Goal: Information Seeking & Learning: Learn about a topic

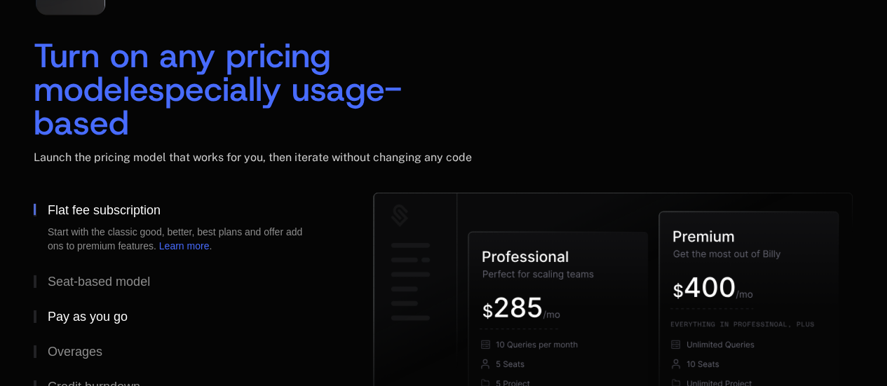
scroll to position [2138, 0]
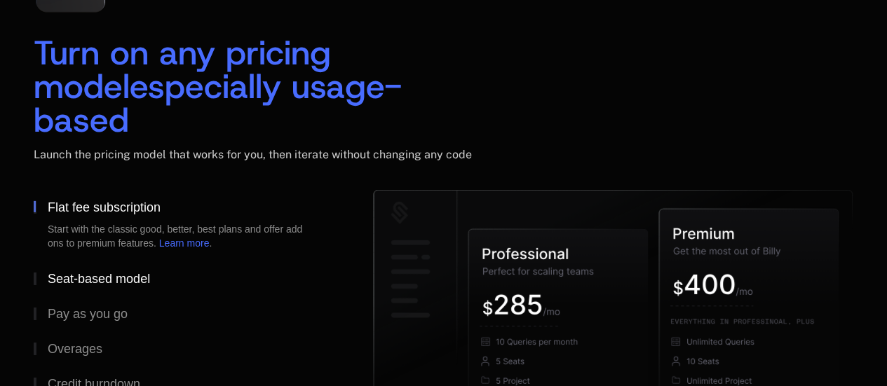
click at [95, 273] on div "Seat-based model" at bounding box center [99, 279] width 102 height 13
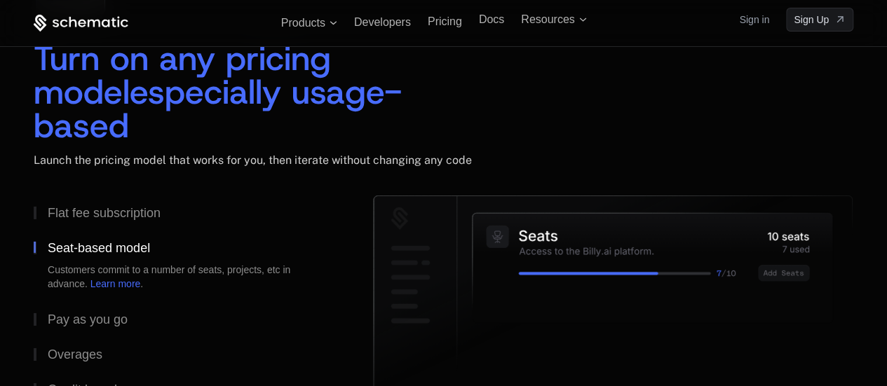
scroll to position [2131, 0]
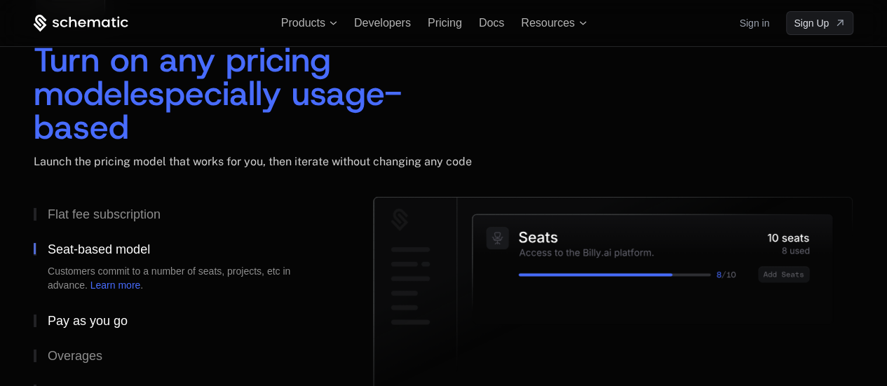
click at [88, 315] on div "Pay as you go" at bounding box center [88, 321] width 80 height 13
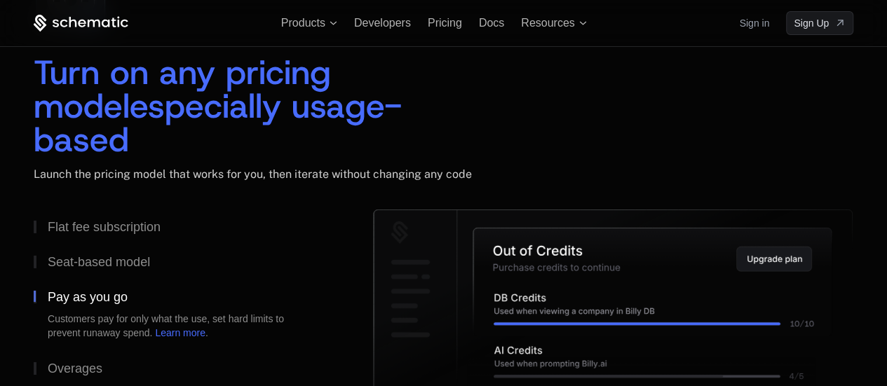
scroll to position [2117, 0]
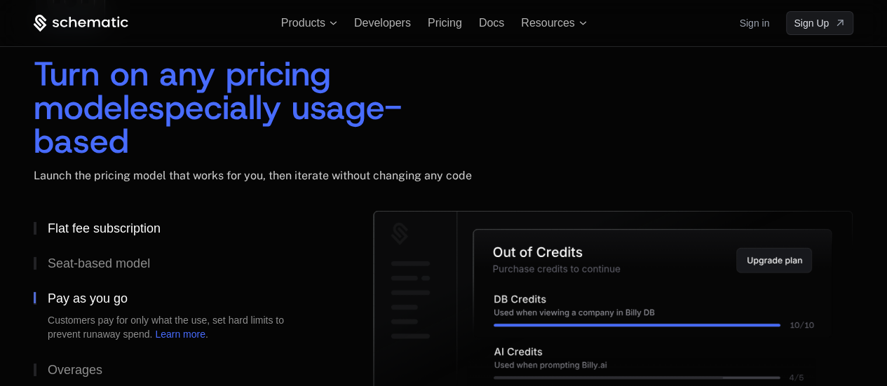
click at [123, 222] on div "Flat fee subscription" at bounding box center [104, 228] width 113 height 13
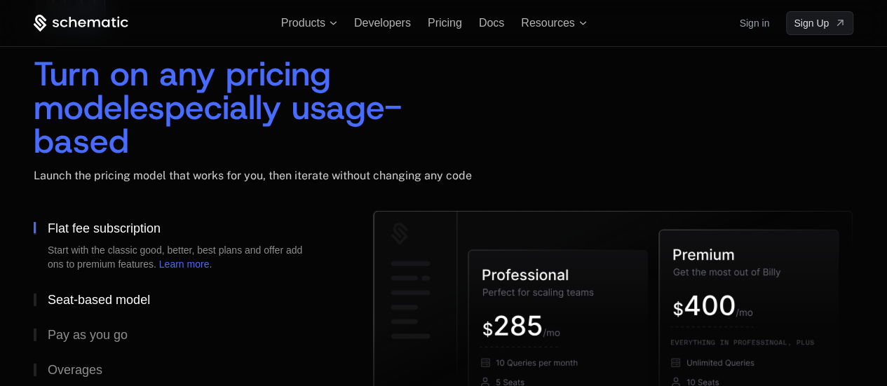
click at [81, 294] on div "Seat-based model" at bounding box center [99, 300] width 102 height 13
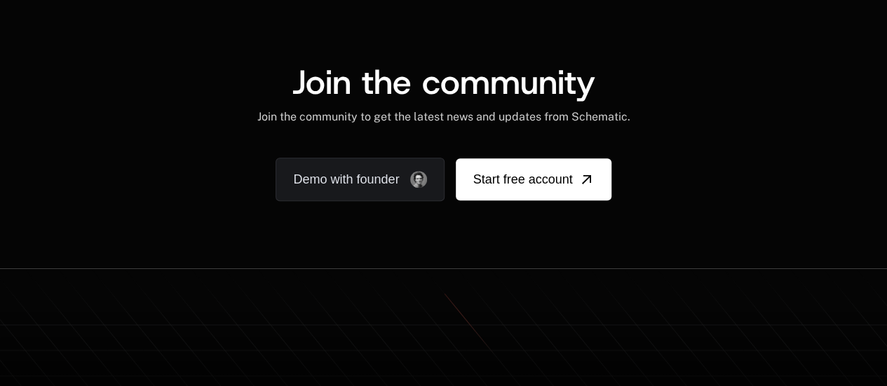
scroll to position [8838, 0]
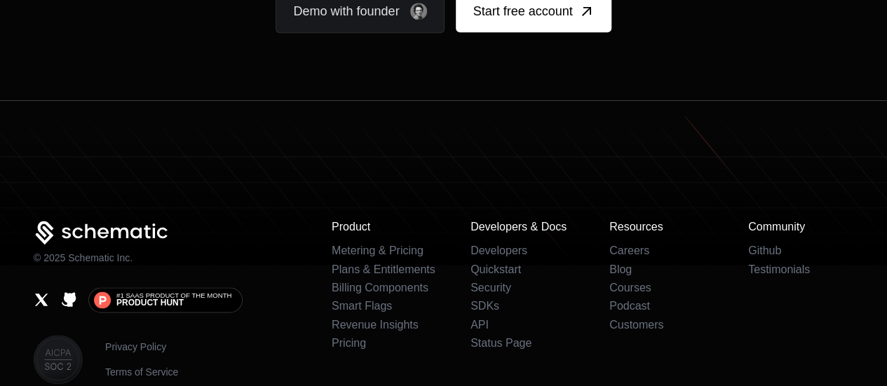
click at [76, 221] on icon at bounding box center [102, 233] width 136 height 25
click at [41, 221] on icon at bounding box center [46, 229] width 16 height 17
click at [55, 335] on img at bounding box center [58, 359] width 49 height 49
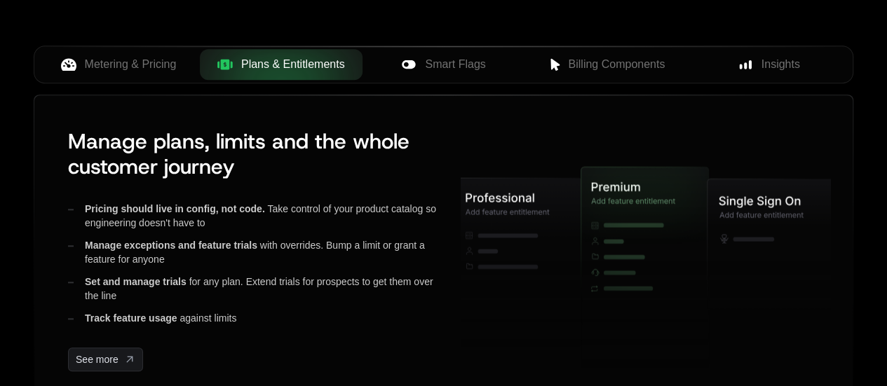
scroll to position [615, 0]
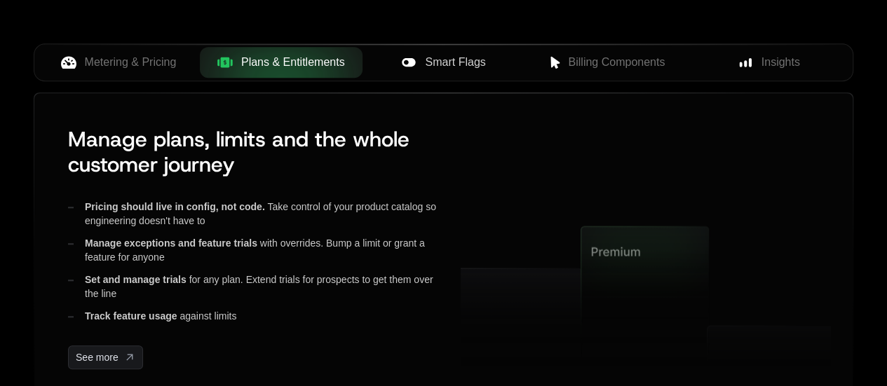
click at [440, 67] on span "Smart Flags" at bounding box center [455, 62] width 60 height 17
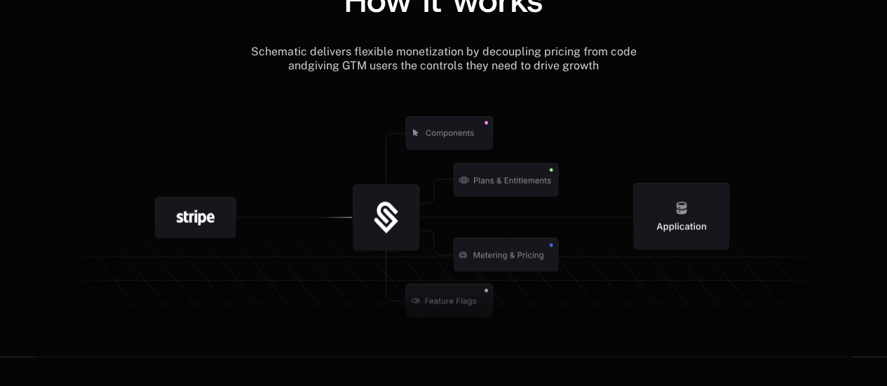
scroll to position [1658, 0]
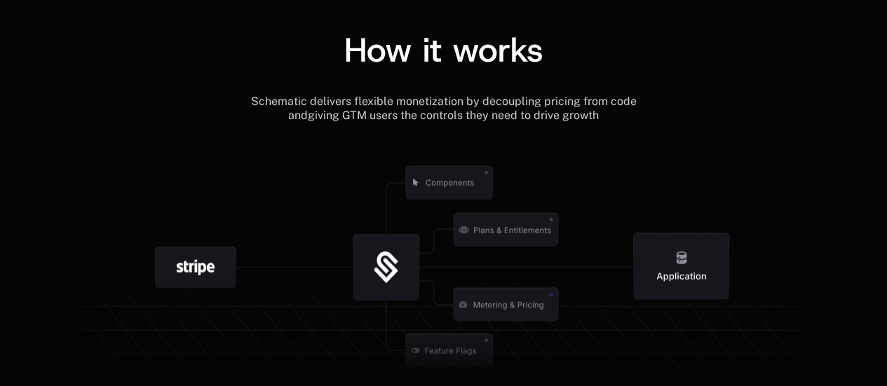
scroll to position [1611, 0]
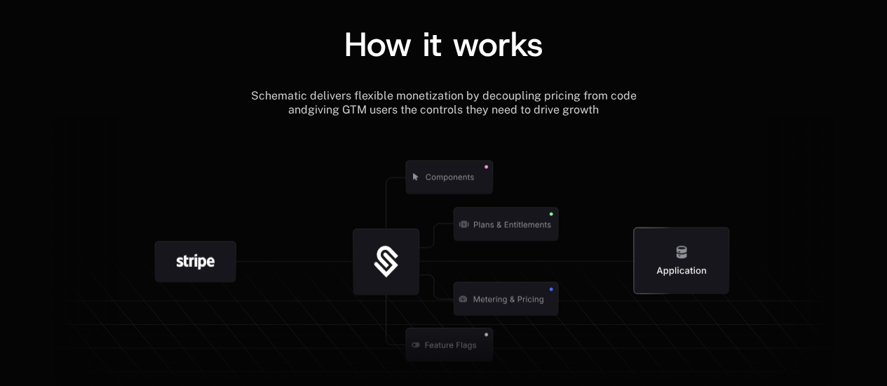
click at [638, 96] on span "Schematic delivers flexible monetization by decoupling pricing from code and" at bounding box center [444, 102] width 389 height 27
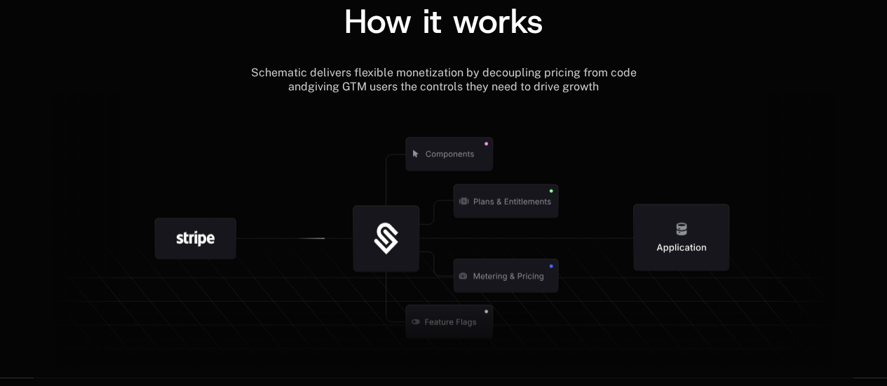
scroll to position [1647, 0]
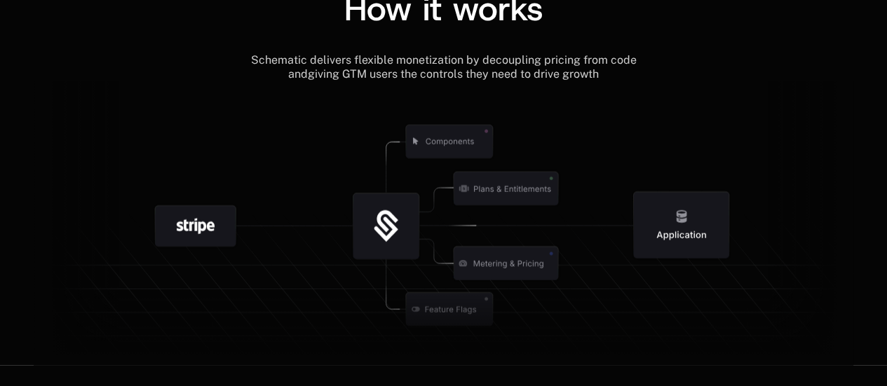
scroll to position [1647, 0]
